Goal: Navigation & Orientation: Find specific page/section

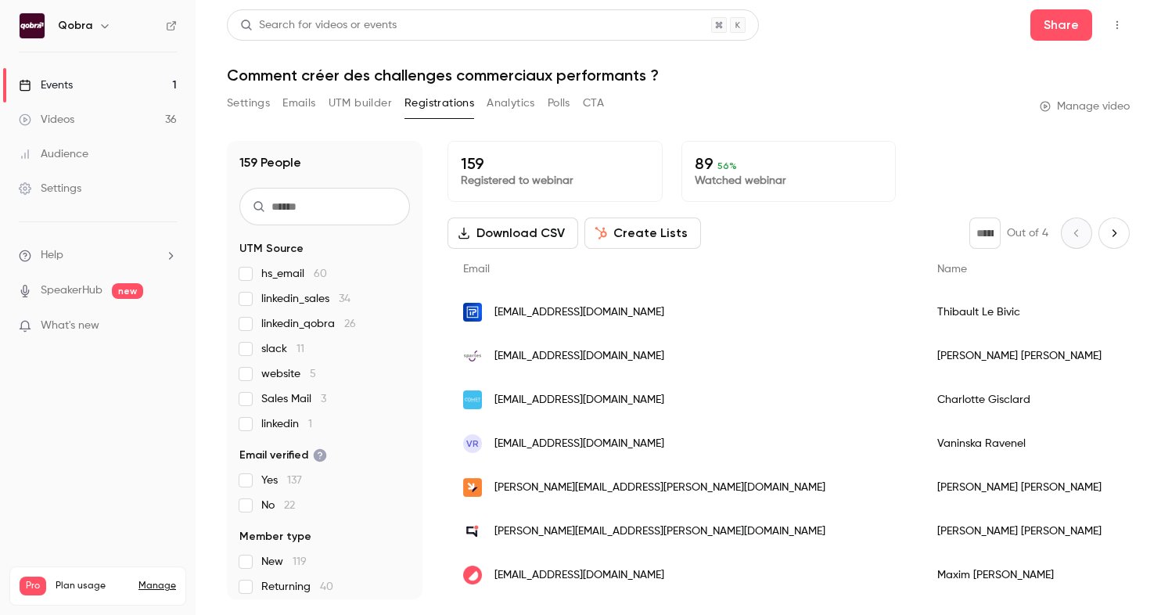
click at [113, 88] on link "Events 1" at bounding box center [98, 85] width 196 height 34
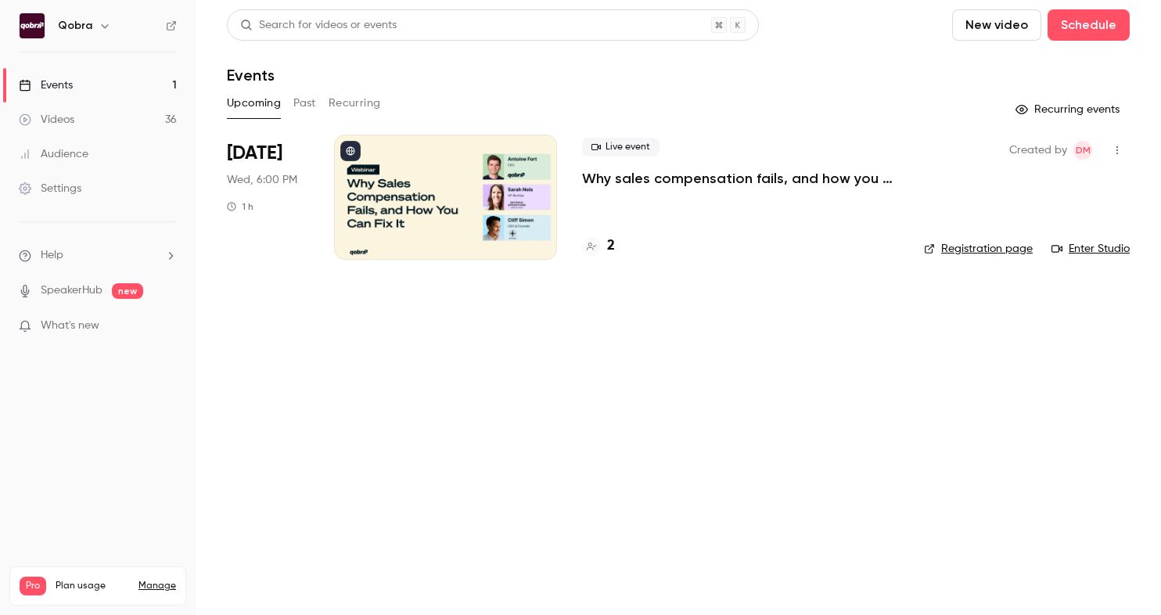
click at [500, 181] on div at bounding box center [445, 197] width 223 height 125
click at [986, 240] on div "Created by DM Registration page Enter Studio" at bounding box center [1027, 197] width 206 height 125
click at [986, 243] on link "Registration page" at bounding box center [978, 249] width 109 height 16
click at [476, 179] on div at bounding box center [445, 197] width 223 height 125
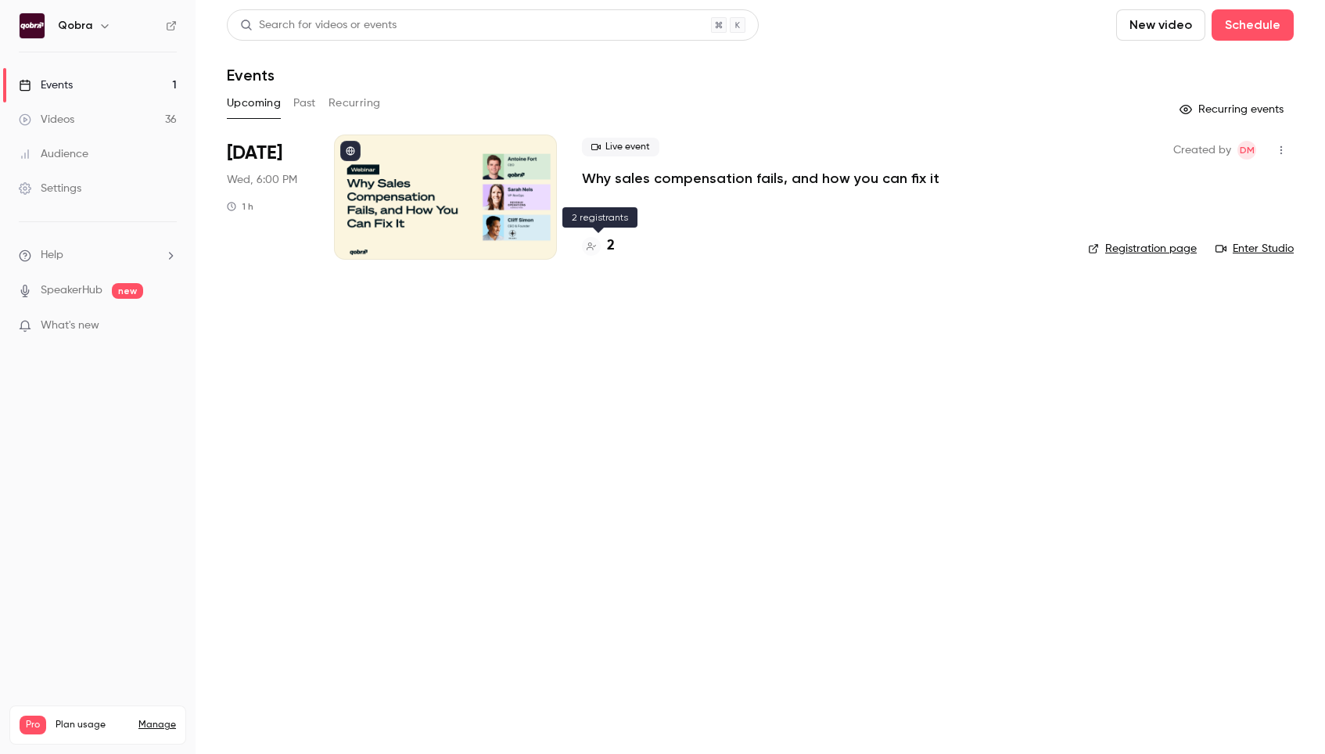
click at [610, 246] on h4 "2" at bounding box center [611, 245] width 8 height 21
